Goal: Task Accomplishment & Management: Manage account settings

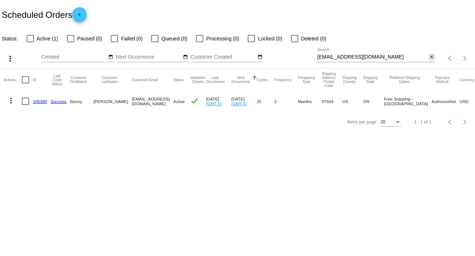
click at [431, 59] on mat-icon "close" at bounding box center [431, 57] width 5 height 6
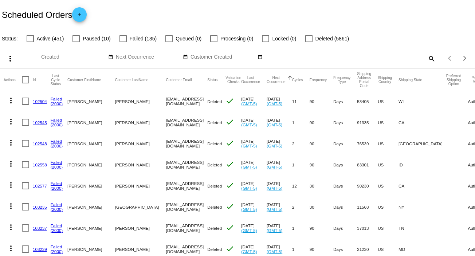
click at [429, 59] on mat-icon "search" at bounding box center [431, 58] width 9 height 11
click at [428, 59] on input "Search" at bounding box center [376, 57] width 118 height 6
paste input "[EMAIL_ADDRESS][DOMAIN_NAME]"
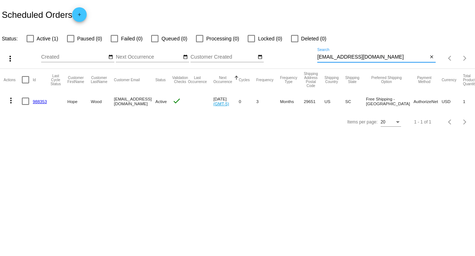
type input "[EMAIL_ADDRESS][DOMAIN_NAME]"
click at [12, 101] on mat-icon "more_vert" at bounding box center [11, 100] width 9 height 9
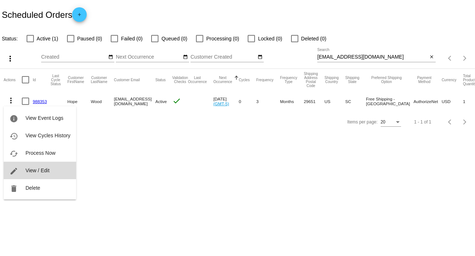
click at [50, 172] on button "edit View / Edit" at bounding box center [40, 170] width 72 height 17
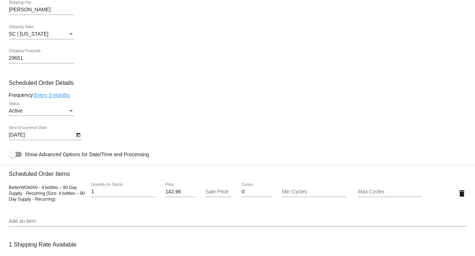
scroll to position [283, 0]
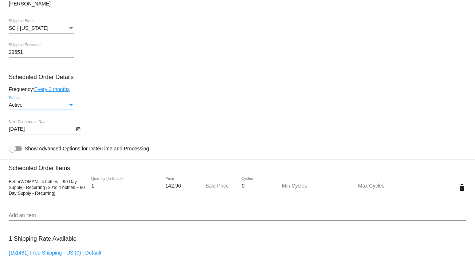
click at [72, 106] on div "Status" at bounding box center [71, 105] width 4 height 2
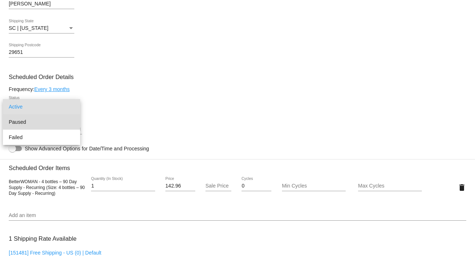
click at [70, 121] on span "Paused" at bounding box center [42, 121] width 66 height 15
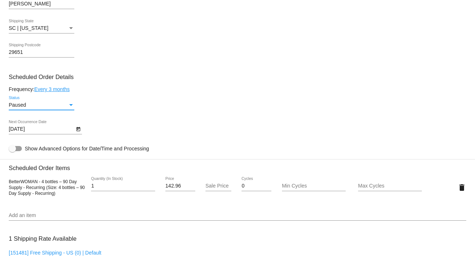
scroll to position [563, 0]
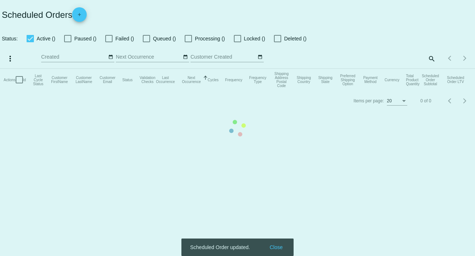
checkbox input "false"
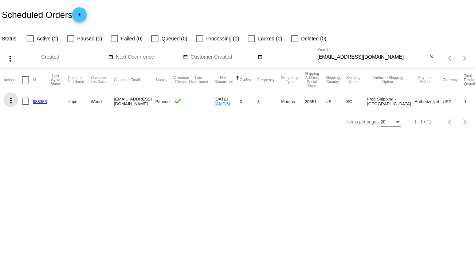
click at [12, 97] on mat-icon "more_vert" at bounding box center [11, 100] width 9 height 9
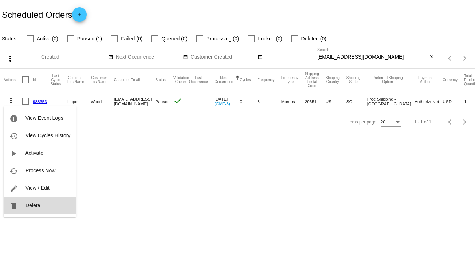
click at [29, 204] on span "Delete" at bounding box center [32, 205] width 15 height 6
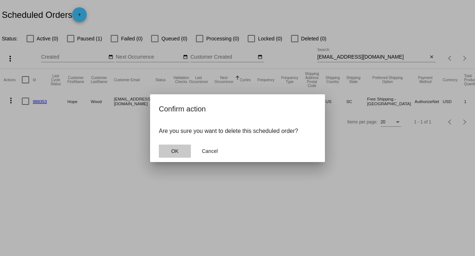
click at [173, 148] on span "OK" at bounding box center [174, 151] width 7 height 6
